Goal: Communication & Community: Answer question/provide support

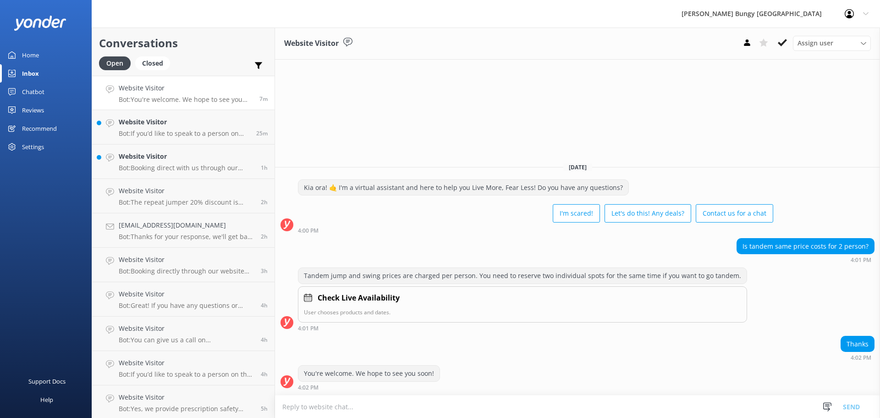
click at [791, 41] on div "Assign user [PERSON_NAME] [PERSON_NAME] Tech Admin [PERSON_NAME] Res Team Alann…" at bounding box center [805, 43] width 132 height 15
click at [159, 123] on h4 "Website Visitor" at bounding box center [184, 122] width 131 height 10
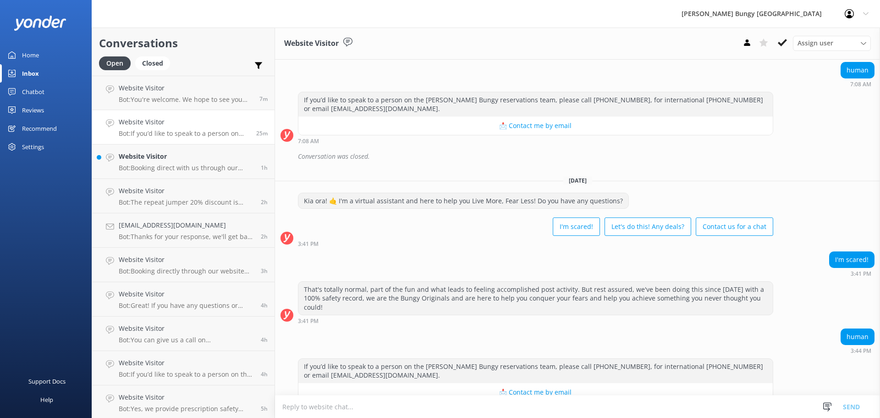
scroll to position [116, 0]
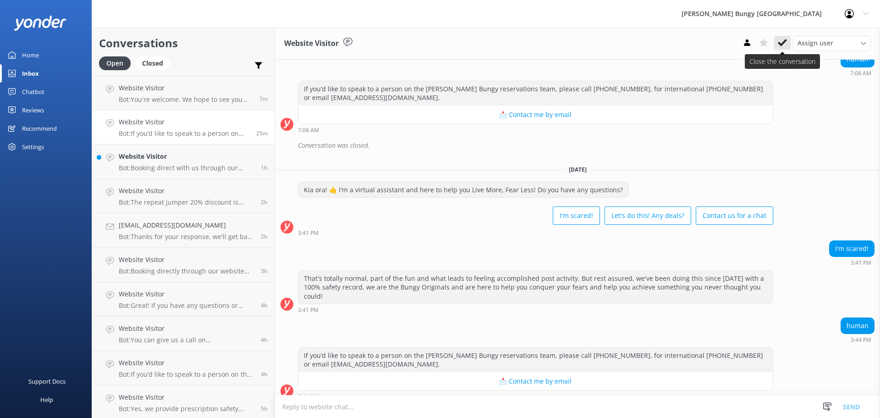
click at [790, 44] on button at bounding box center [782, 43] width 17 height 14
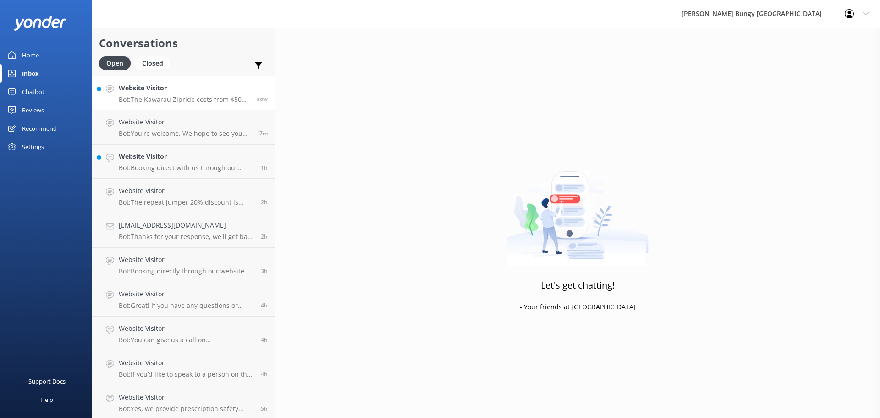
click at [184, 94] on div "Website Visitor Bot: The Kawarau Zipride costs from $50 per person, or as a $40…" at bounding box center [184, 93] width 131 height 20
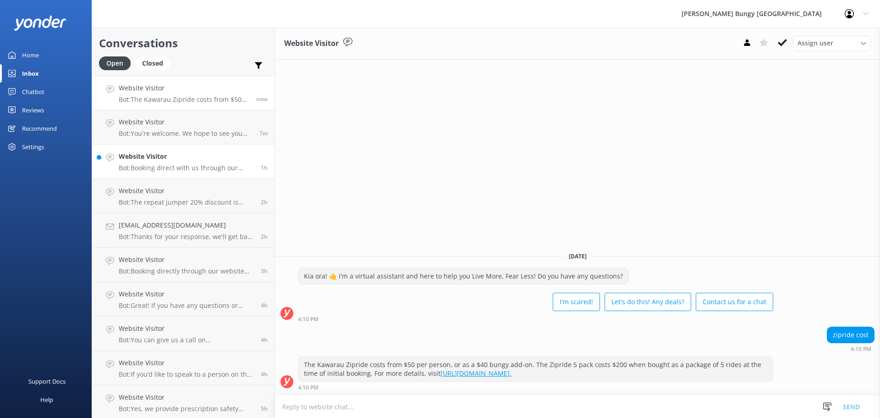
click at [209, 173] on link "Website Visitor Bot: Booking direct with us through our website always offers t…" at bounding box center [183, 161] width 182 height 34
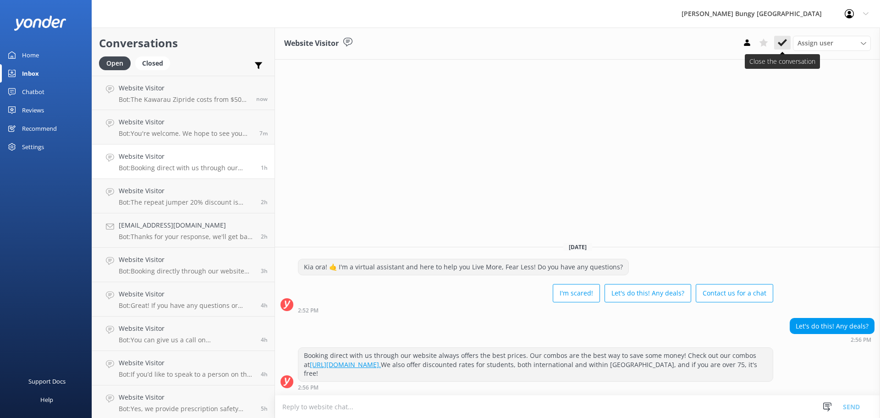
click at [783, 44] on use at bounding box center [782, 42] width 9 height 7
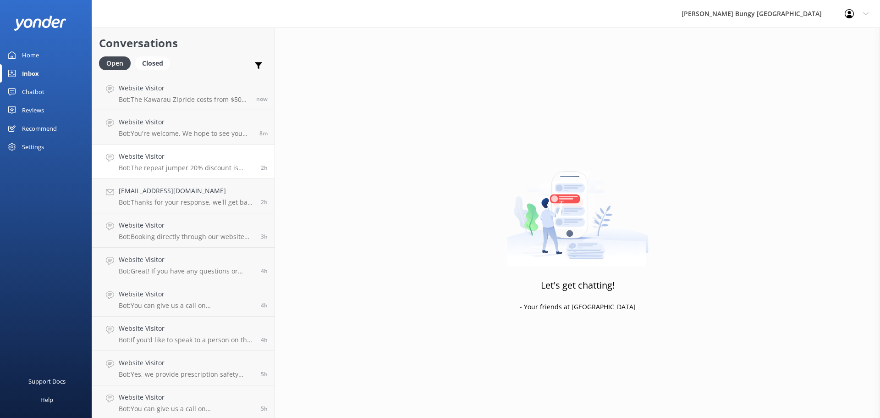
click at [222, 162] on div "Website Visitor Bot: The repeat jumper 20% discount is applicable only for retu…" at bounding box center [186, 161] width 135 height 20
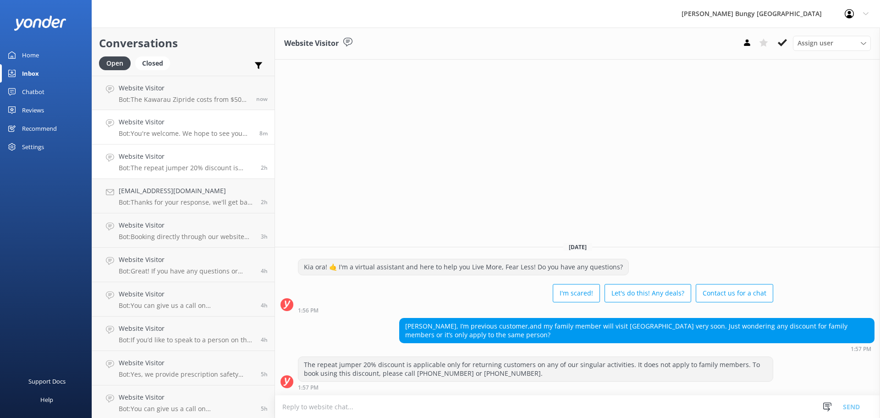
click at [231, 130] on p "Bot: You're welcome. We hope to see you soon!" at bounding box center [186, 133] width 134 height 8
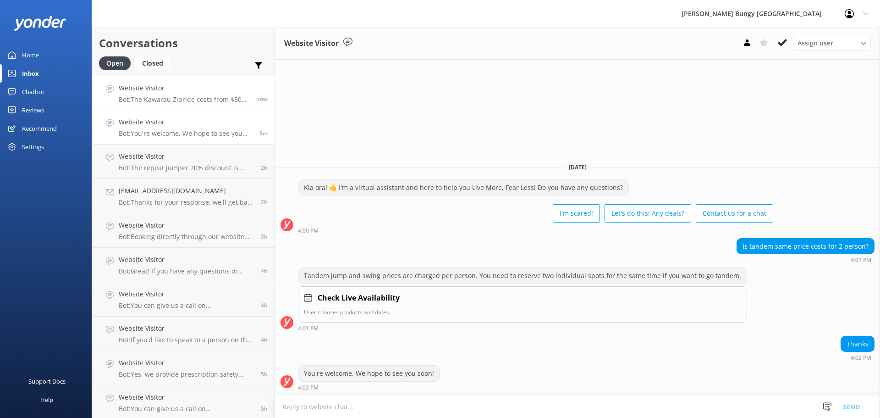
click at [226, 95] on div "Website Visitor Bot: The Kawarau Zipride costs from $50 per person, or as a $40…" at bounding box center [184, 93] width 131 height 20
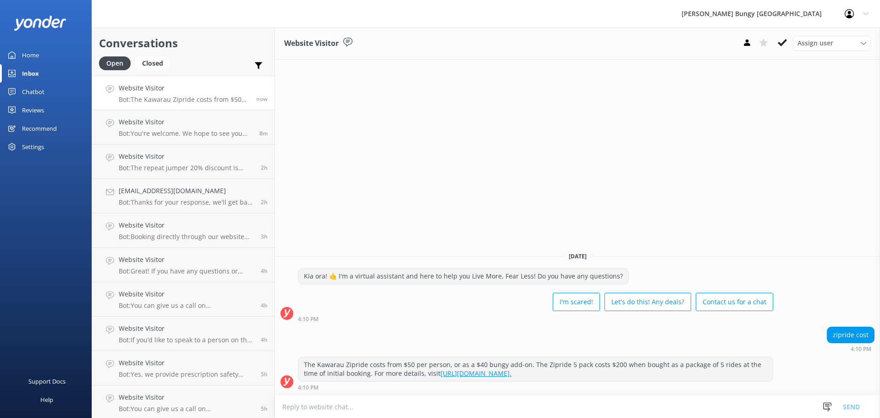
click at [230, 105] on link "Website Visitor Bot: The Kawarau Zipride costs from $50 per person, or as a $40…" at bounding box center [183, 93] width 182 height 34
click at [217, 133] on p "Bot: You're welcome. We hope to see you soon!" at bounding box center [186, 133] width 134 height 8
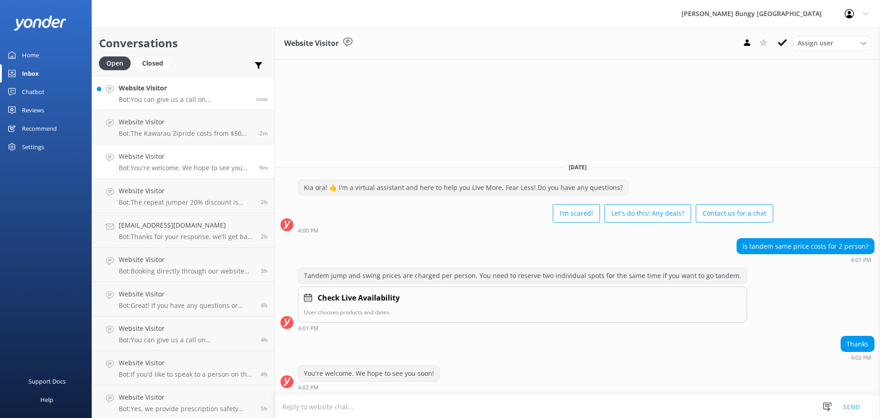
click at [210, 93] on h4 "Website Visitor" at bounding box center [184, 88] width 131 height 10
